Goal: Task Accomplishment & Management: Manage account settings

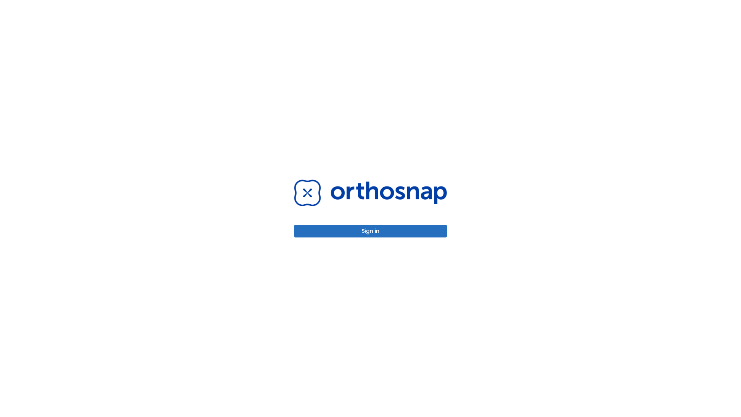
click at [370, 231] on button "Sign in" at bounding box center [370, 230] width 153 height 13
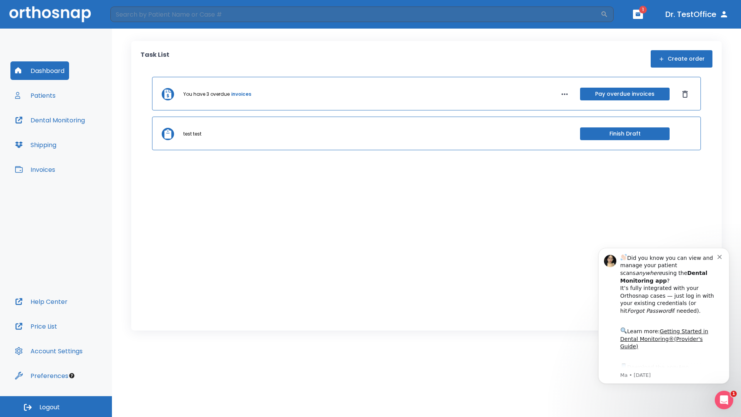
click at [56, 406] on span "Logout" at bounding box center [49, 407] width 20 height 8
